Goal: Ask a question

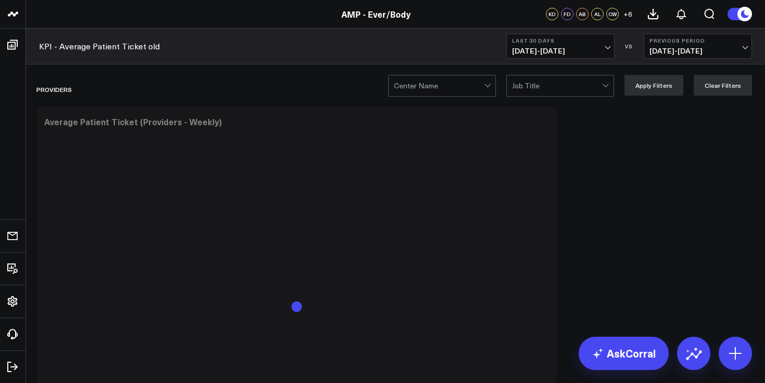
click at [565, 51] on span "[DATE] - [DATE]" at bounding box center [560, 51] width 97 height 8
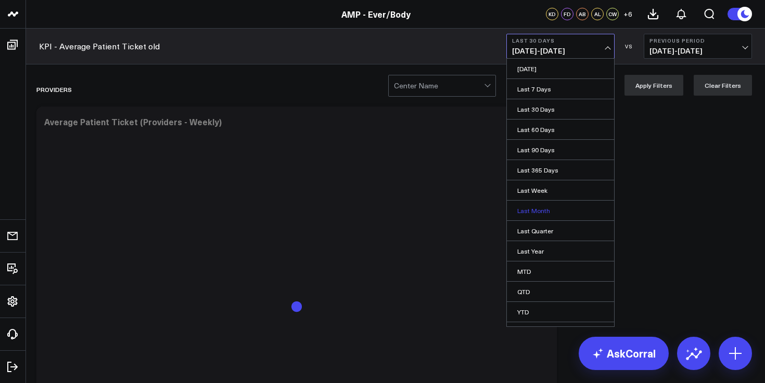
click at [558, 211] on link "Last Month" at bounding box center [560, 211] width 107 height 20
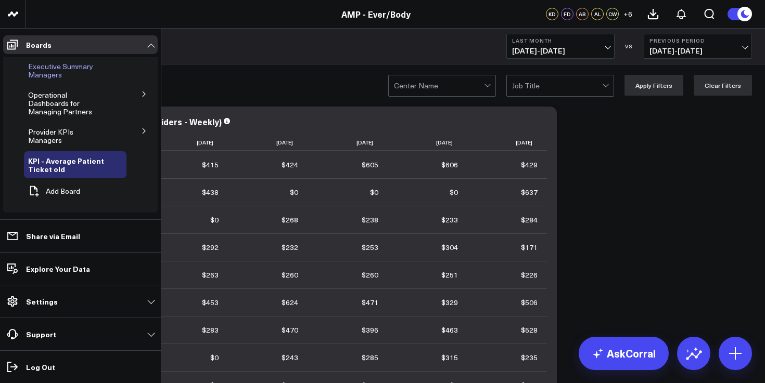
click at [73, 68] on span "Executive Summary Managers" at bounding box center [60, 70] width 65 height 18
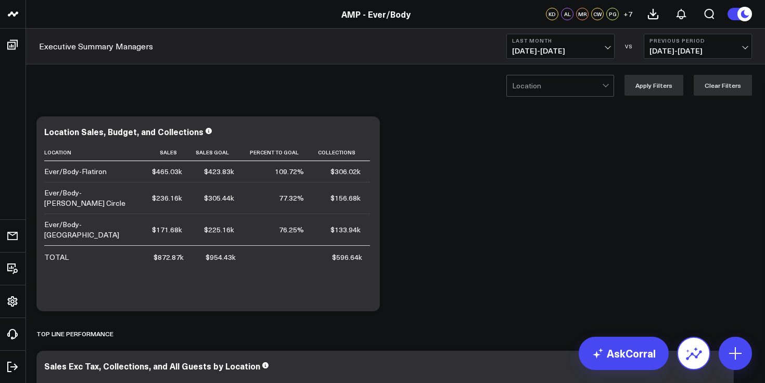
click at [694, 354] on icon at bounding box center [693, 353] width 17 height 17
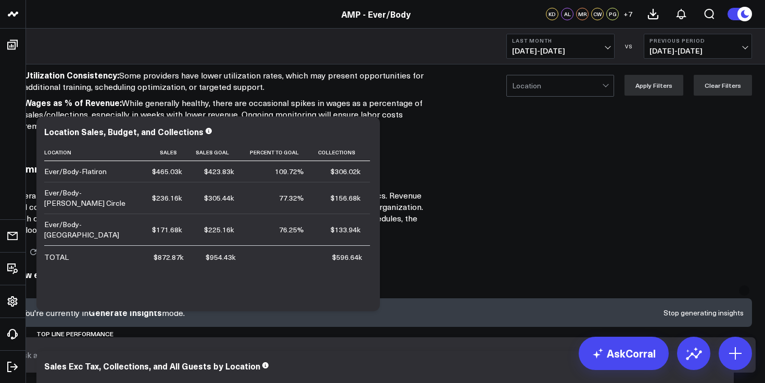
scroll to position [792, 0]
click at [438, 362] on textarea at bounding box center [374, 355] width 718 height 19
type textarea "j"
type textarea "Flatiron August vs July"
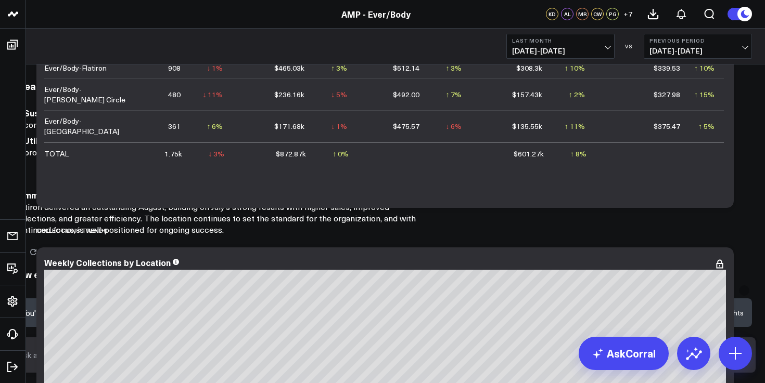
scroll to position [1242, 0]
click at [472, 373] on form at bounding box center [382, 355] width 745 height 35
click at [466, 352] on textarea at bounding box center [374, 355] width 718 height 19
type textarea "Flatiron's utilization in August"
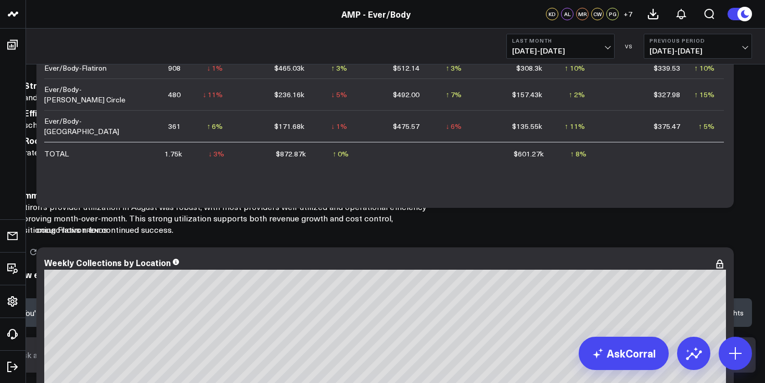
click at [708, 317] on button "Stop generating insights" at bounding box center [703, 312] width 80 height 7
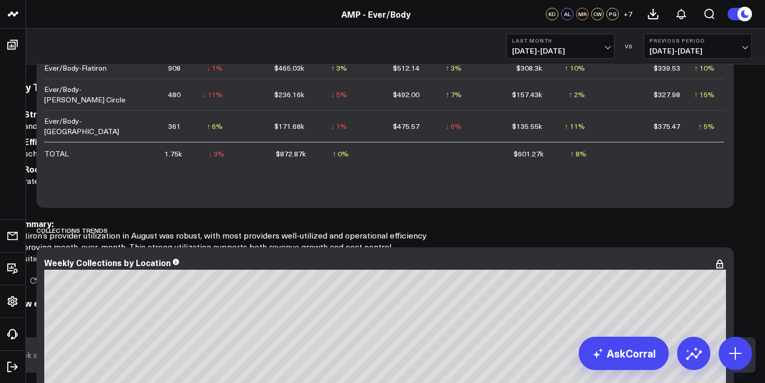
scroll to position [2139, 0]
click at [439, 358] on textarea at bounding box center [374, 355] width 718 height 19
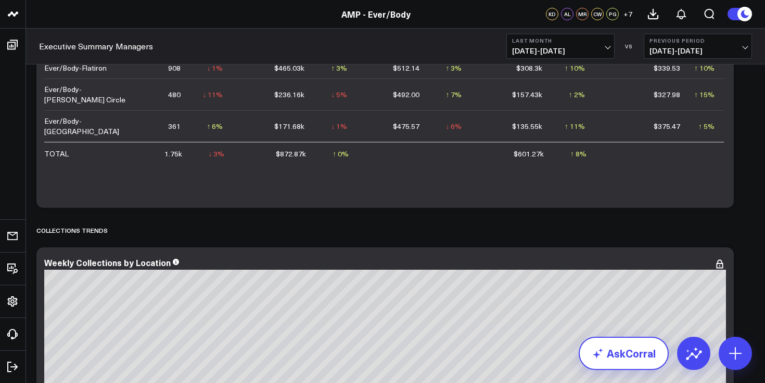
click at [601, 353] on icon at bounding box center [597, 353] width 12 height 12
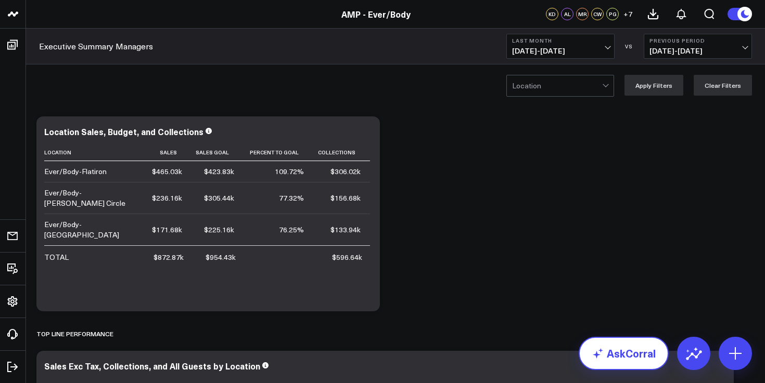
click at [626, 350] on link "AskCorral" at bounding box center [623, 353] width 90 height 33
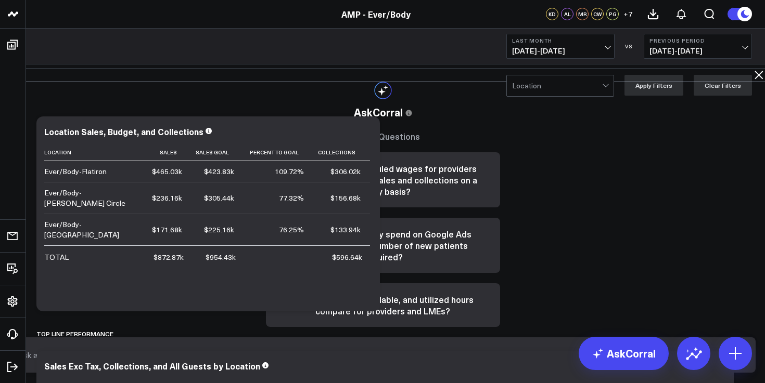
click at [437, 371] on form at bounding box center [382, 355] width 745 height 35
click at [435, 365] on textarea at bounding box center [374, 355] width 718 height 19
click at [449, 362] on textarea "Flatiron's" at bounding box center [374, 355] width 718 height 19
click at [447, 361] on textarea "Flatiron's" at bounding box center [374, 355] width 718 height 19
type textarea "Flatiron's utilization mtd"
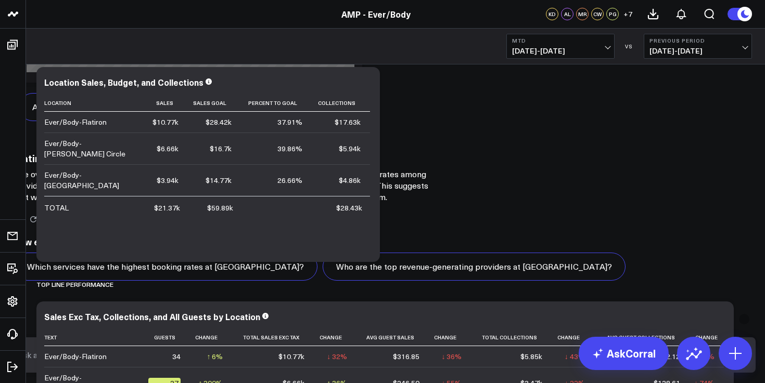
click at [433, 365] on textarea at bounding box center [374, 355] width 718 height 19
paste textarea "Flatiron's utilization mtd"
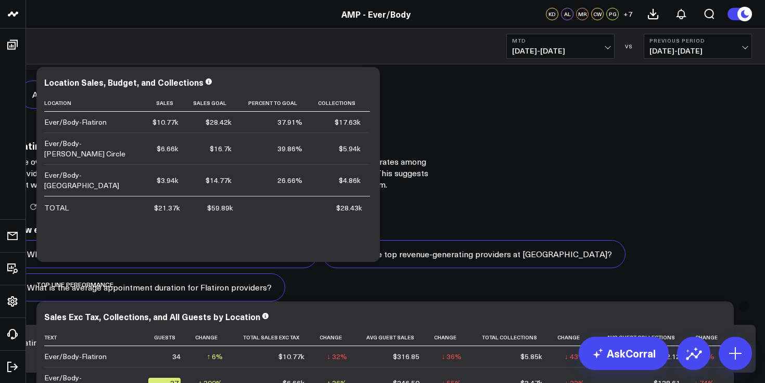
click at [467, 350] on textarea "Flatiron's utilization mtd" at bounding box center [374, 348] width 718 height 31
type textarea "Flatiron's utilization for August"
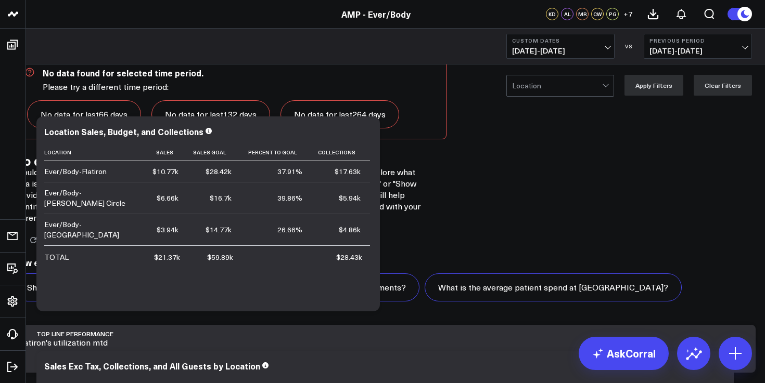
scroll to position [1730, 0]
click at [473, 353] on textarea "Flatiron's utilization mtd" at bounding box center [374, 348] width 718 height 31
type textarea "Flatiron's utilization 8/1-8/31"
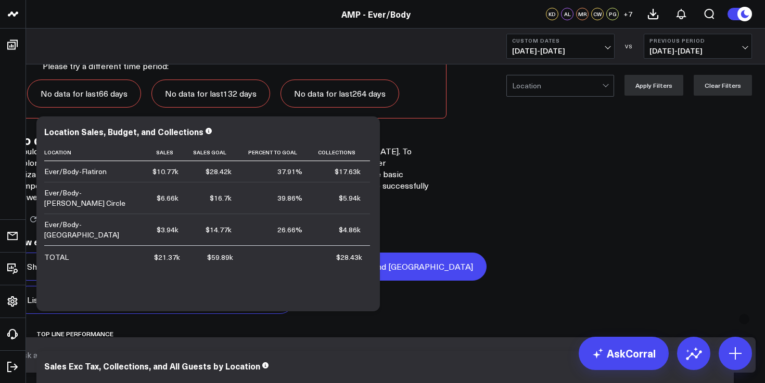
scroll to position [2604, 0]
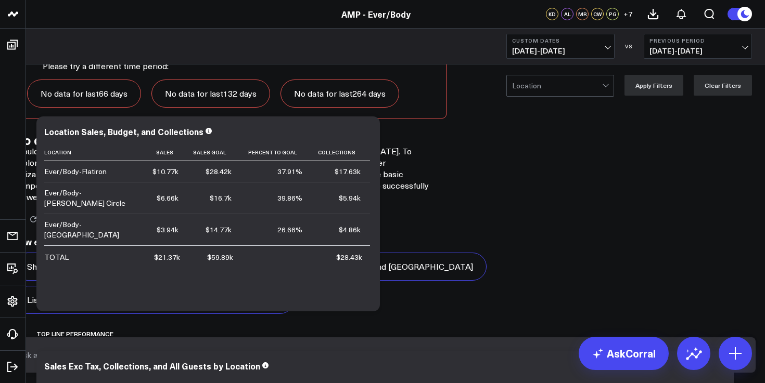
click at [535, 47] on span "08/01/25 - 08/31/25" at bounding box center [560, 51] width 97 height 8
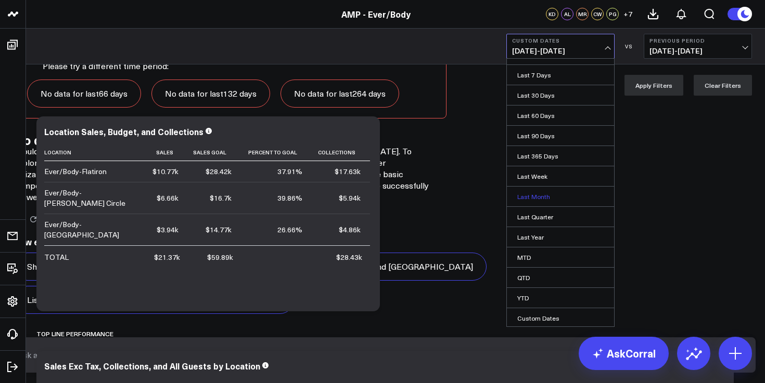
scroll to position [16, 0]
click at [524, 274] on link "QTD" at bounding box center [560, 276] width 107 height 20
